Goal: Task Accomplishment & Management: Manage account settings

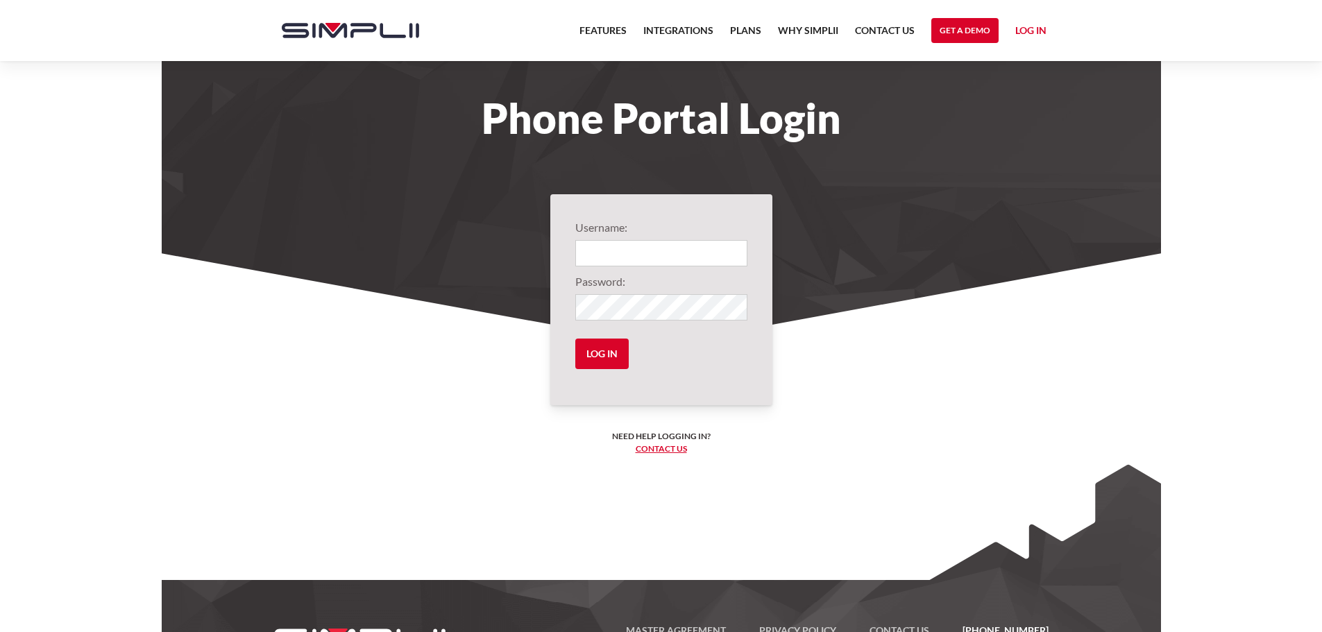
click at [1031, 24] on link "Log in" at bounding box center [1030, 32] width 31 height 21
click at [1002, 74] on link "Manager Portal" at bounding box center [1003, 72] width 88 height 22
click at [619, 253] on input "Login" at bounding box center [661, 253] width 172 height 26
type input "1004@buckinsurance"
click at [611, 357] on input "Log in" at bounding box center [601, 354] width 53 height 31
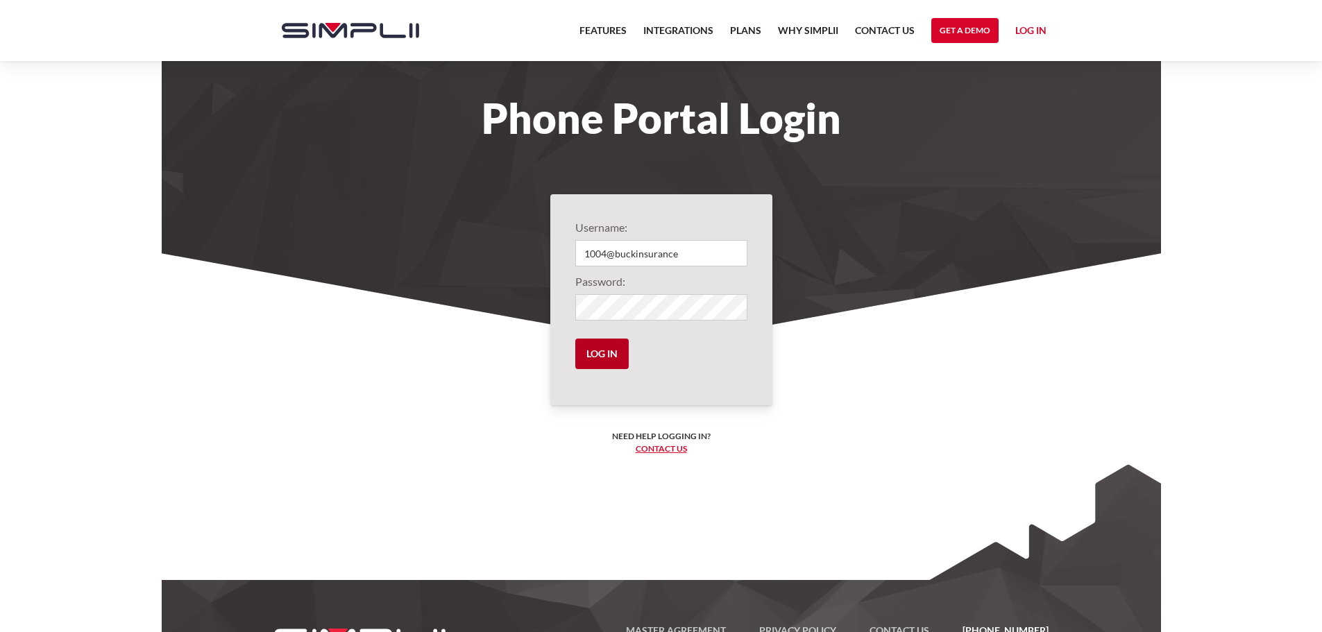
click at [593, 353] on input "Log in" at bounding box center [601, 354] width 53 height 31
click at [602, 349] on input "Log in" at bounding box center [601, 354] width 53 height 31
click at [1017, 27] on link "Log in" at bounding box center [1030, 32] width 31 height 21
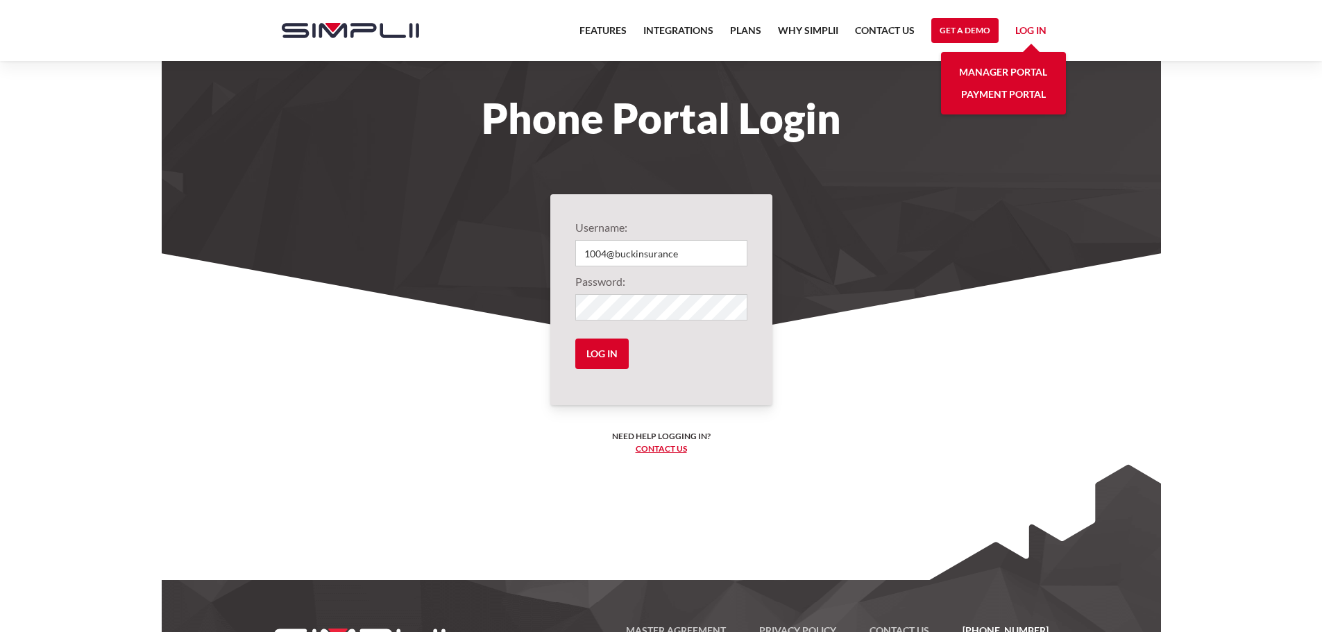
click at [992, 67] on link "Manager Portal" at bounding box center [1003, 72] width 88 height 22
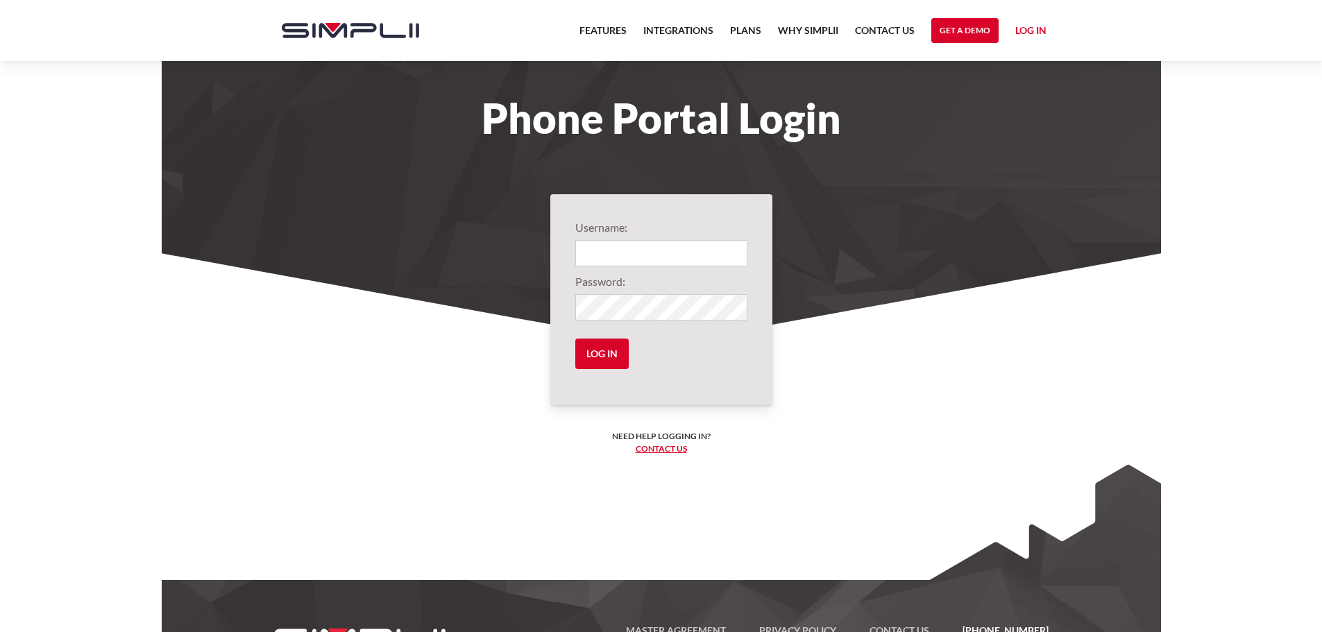
type input "1004@buckinsurance"
click at [607, 351] on input "Log in" at bounding box center [601, 354] width 53 height 31
click at [610, 351] on input "Log in" at bounding box center [601, 354] width 53 height 31
click at [1044, 21] on nav "Features Integrations PRoducts Plans Why Simplii Contact US Master Agreement Ge…" at bounding box center [813, 30] width 484 height 61
click at [1029, 34] on link "Log in" at bounding box center [1030, 32] width 31 height 21
